Goal: Information Seeking & Learning: Learn about a topic

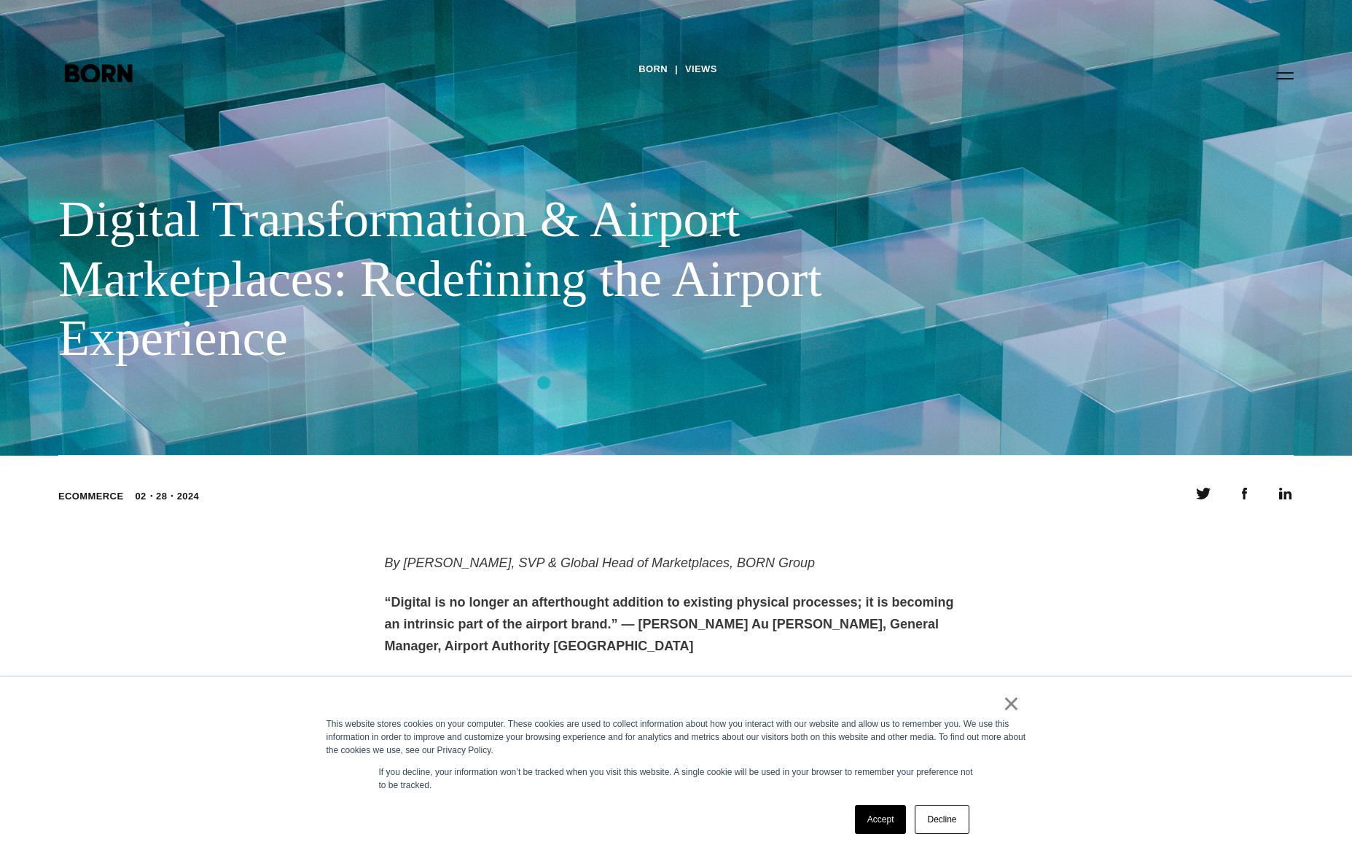
click at [545, 381] on div "BORN Views Digital Transformation & Airport Marketplaces: Redefining the Airpor…" at bounding box center [676, 228] width 1352 height 456
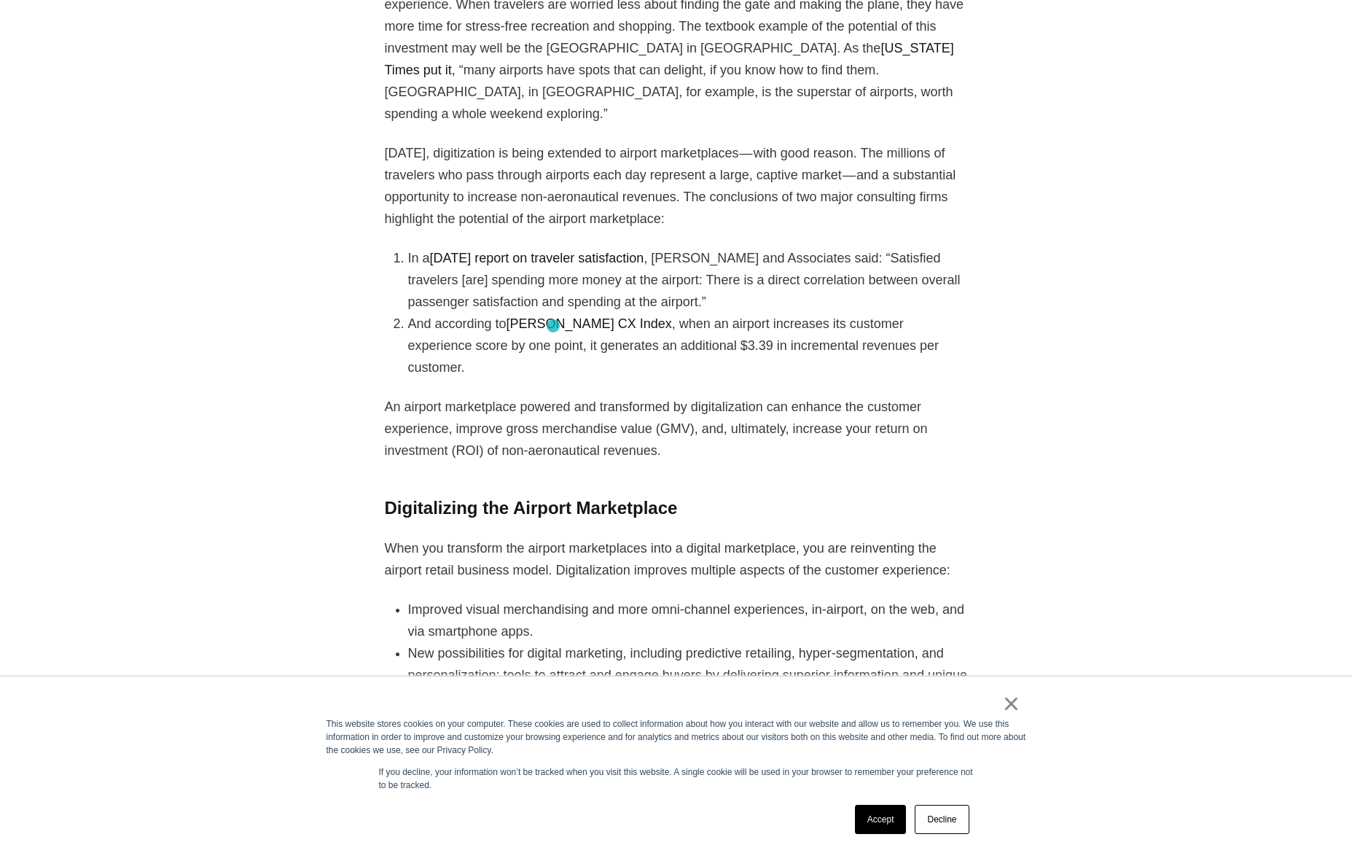
scroll to position [1166, 0]
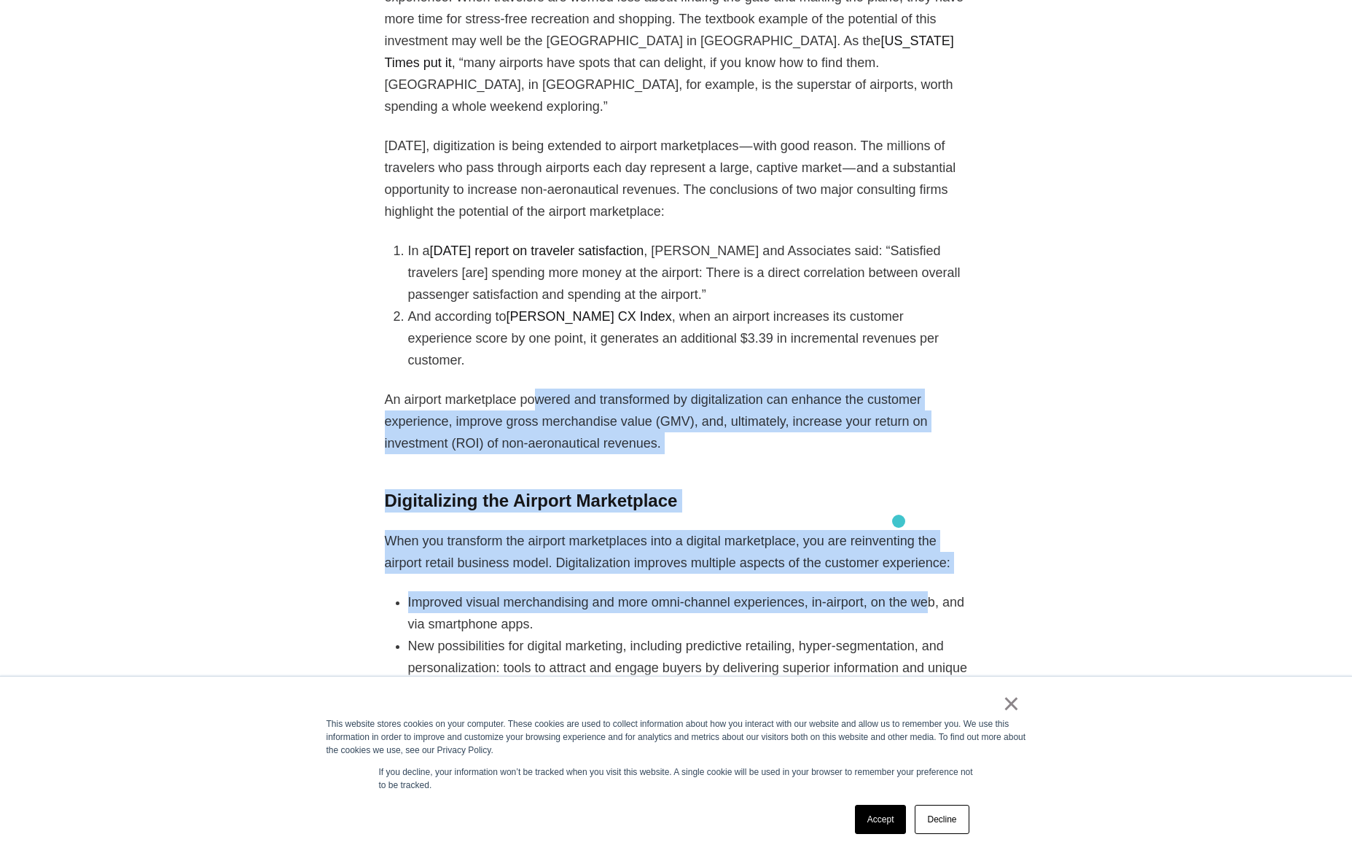
drag, startPoint x: 534, startPoint y: 329, endPoint x: 901, endPoint y: 522, distance: 414.7
drag, startPoint x: 842, startPoint y: 455, endPoint x: 835, endPoint y: 450, distance: 8.3
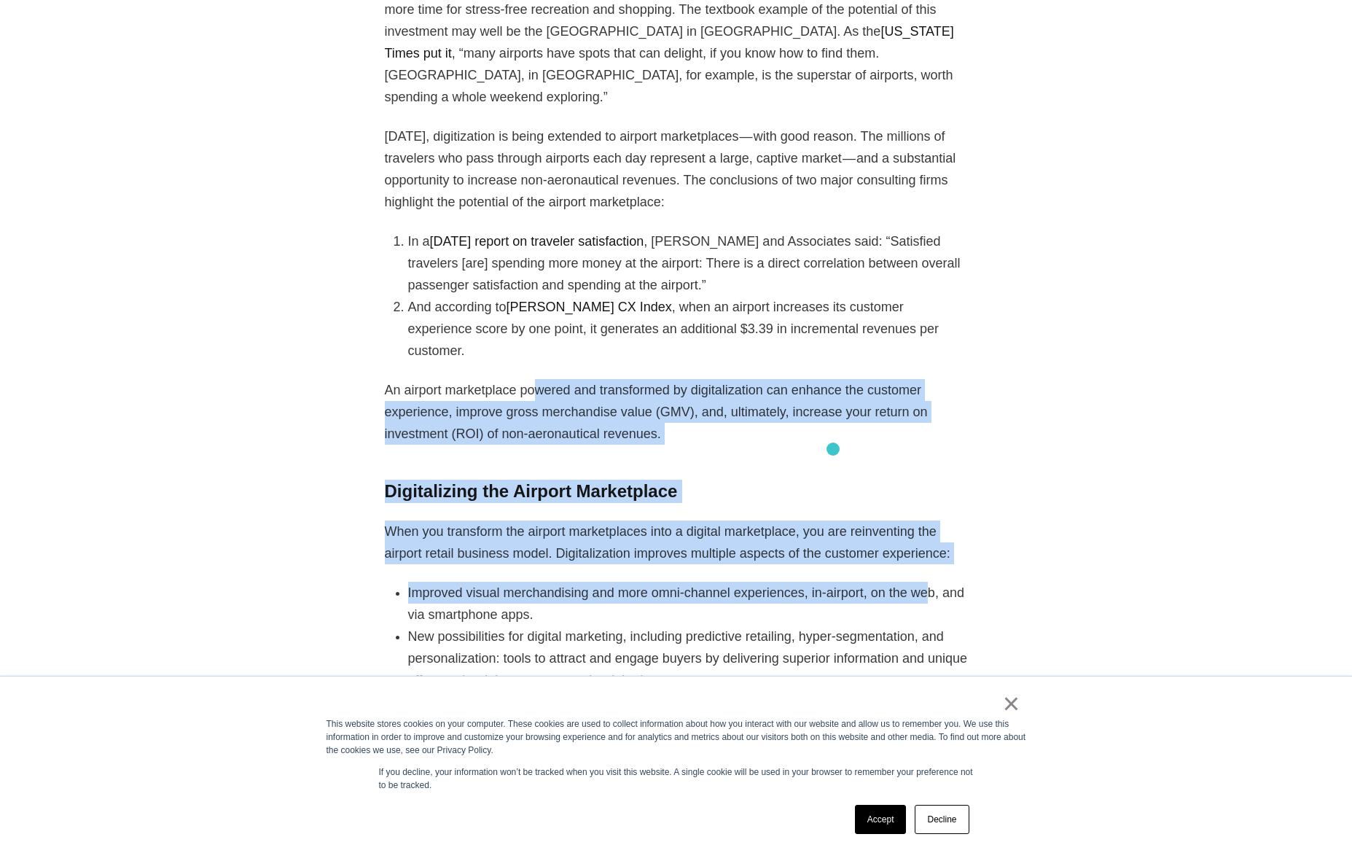
scroll to position [1239, 0]
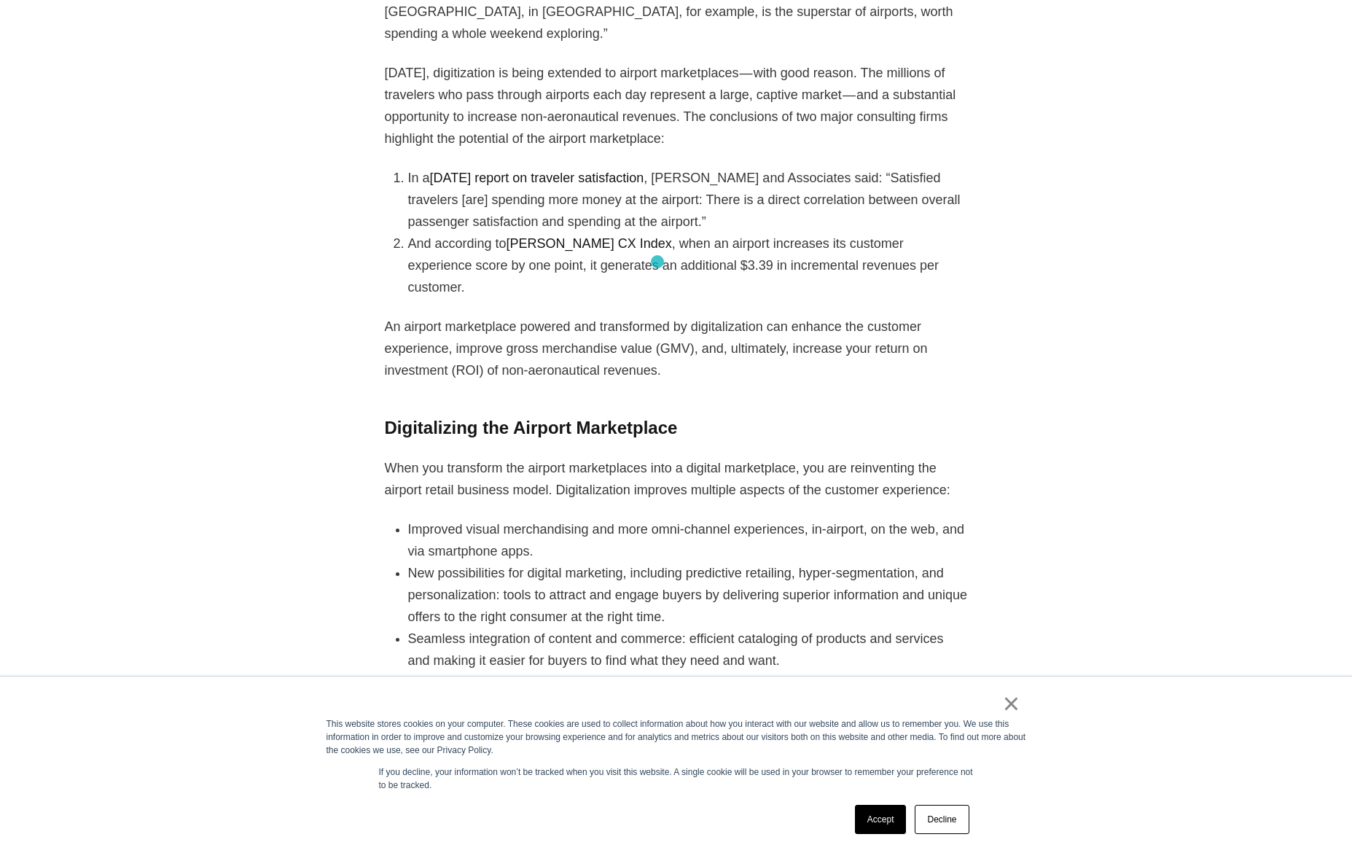
click at [625, 233] on li "And according to [PERSON_NAME] CX Index , when an airport increases its custome…" at bounding box center [688, 266] width 560 height 66
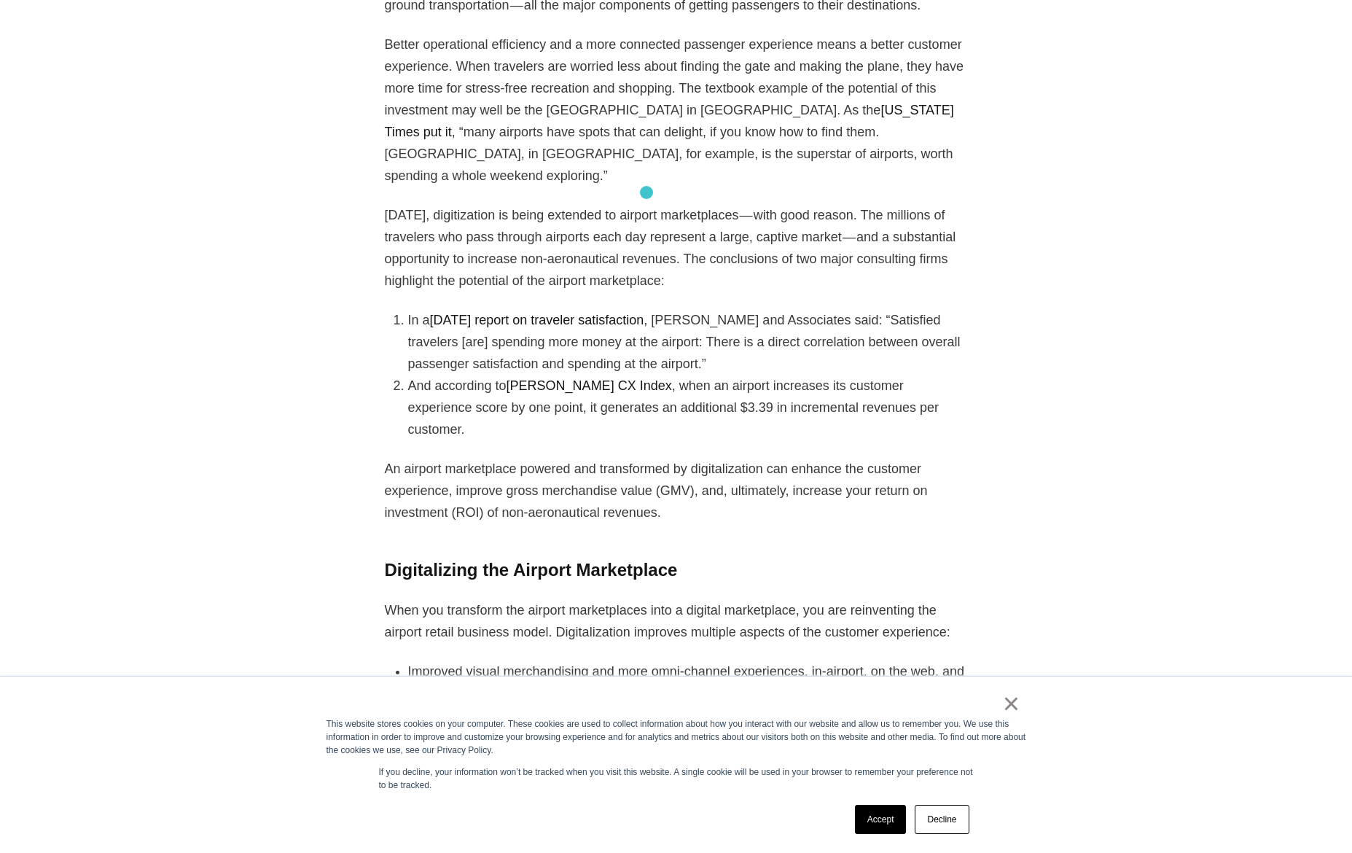
scroll to position [1093, 0]
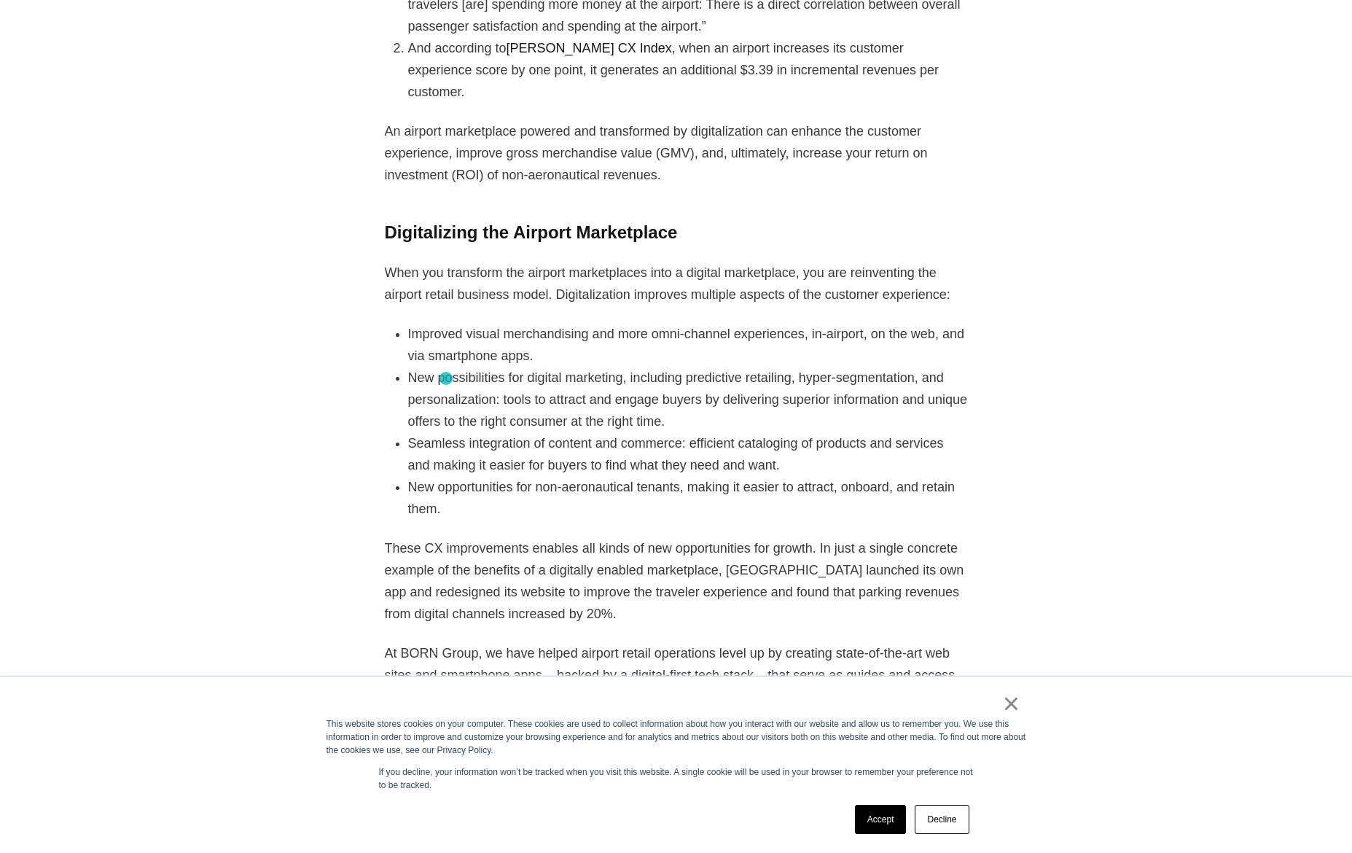
scroll to position [1312, 0]
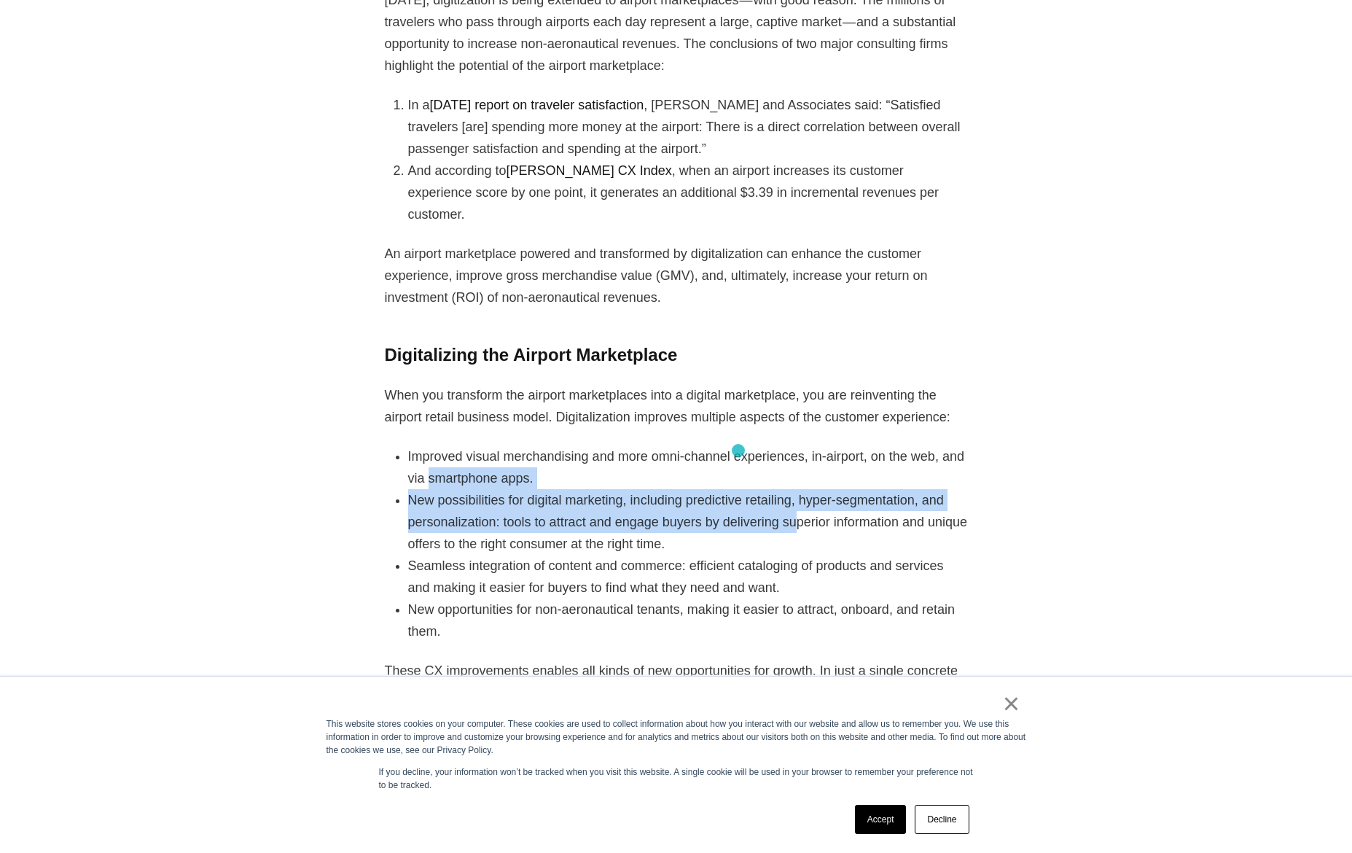
drag, startPoint x: 606, startPoint y: 427, endPoint x: 774, endPoint y: 462, distance: 171.3
click at [686, 445] on li "Improved visual merchandising and more omni-channel experiences, in-airport, on…" at bounding box center [688, 467] width 560 height 44
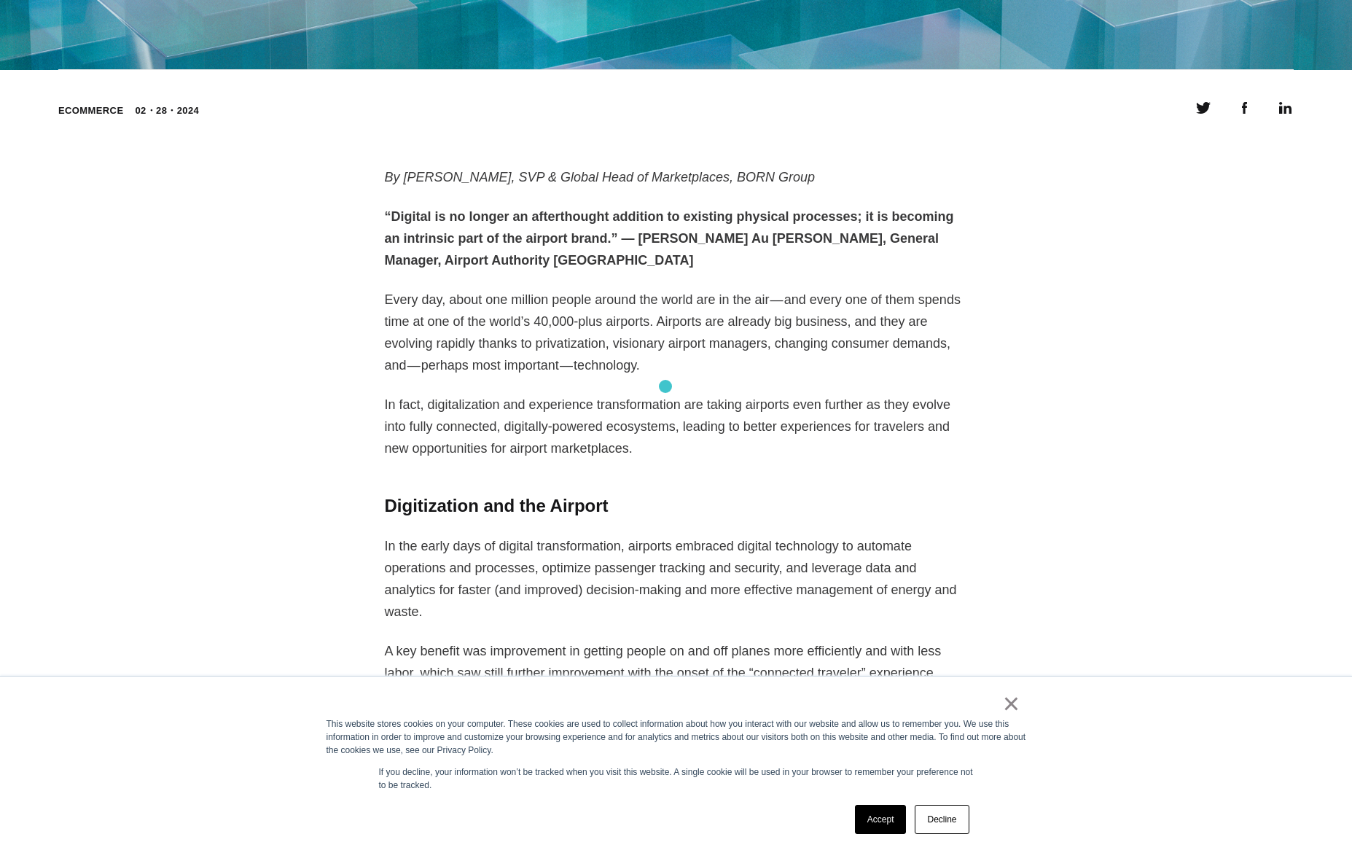
scroll to position [146, 0]
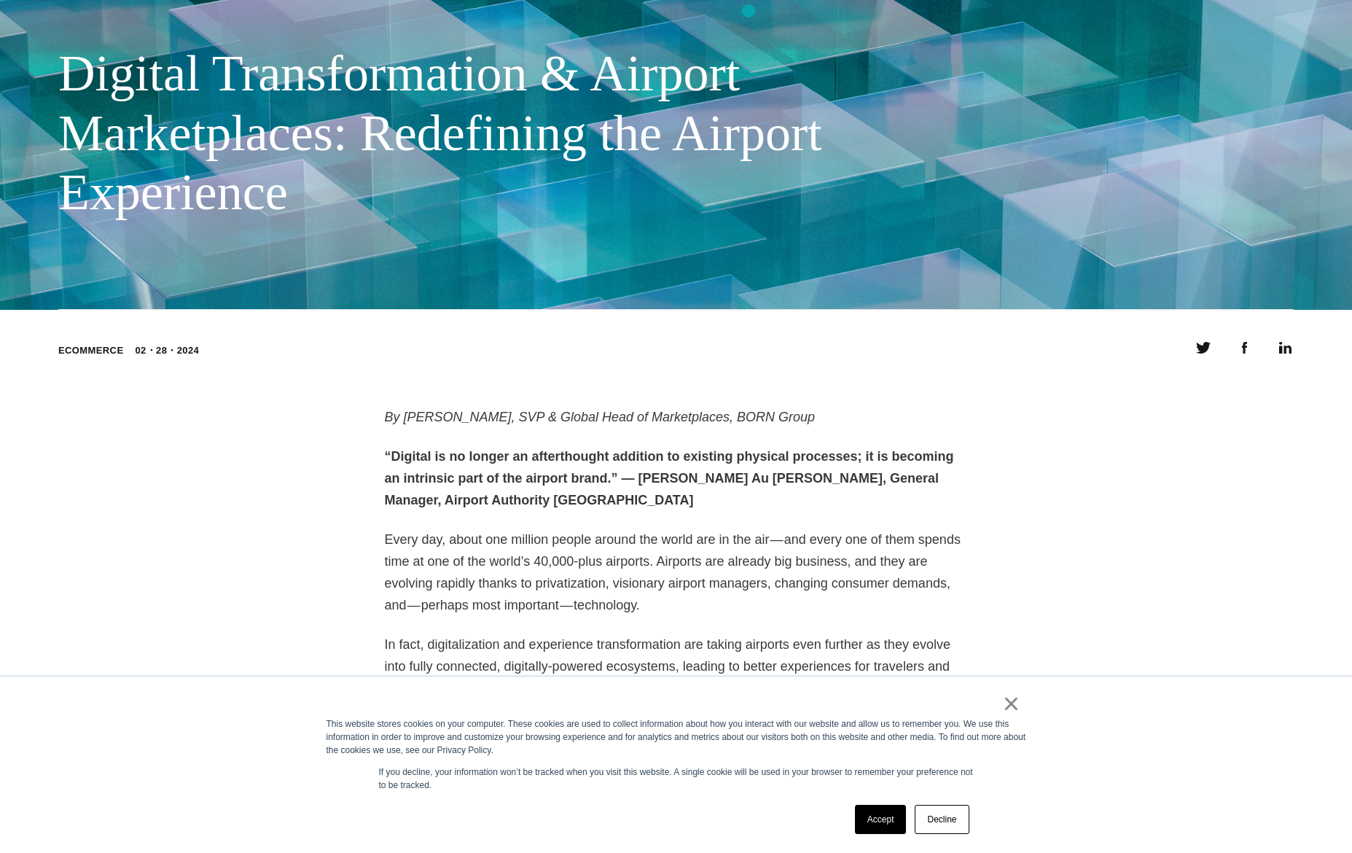
click at [749, 11] on div "BORN Views Digital Transformation & Airport Marketplaces: Redefining the Airpor…" at bounding box center [676, 82] width 1352 height 456
